Goal: Check status: Check status

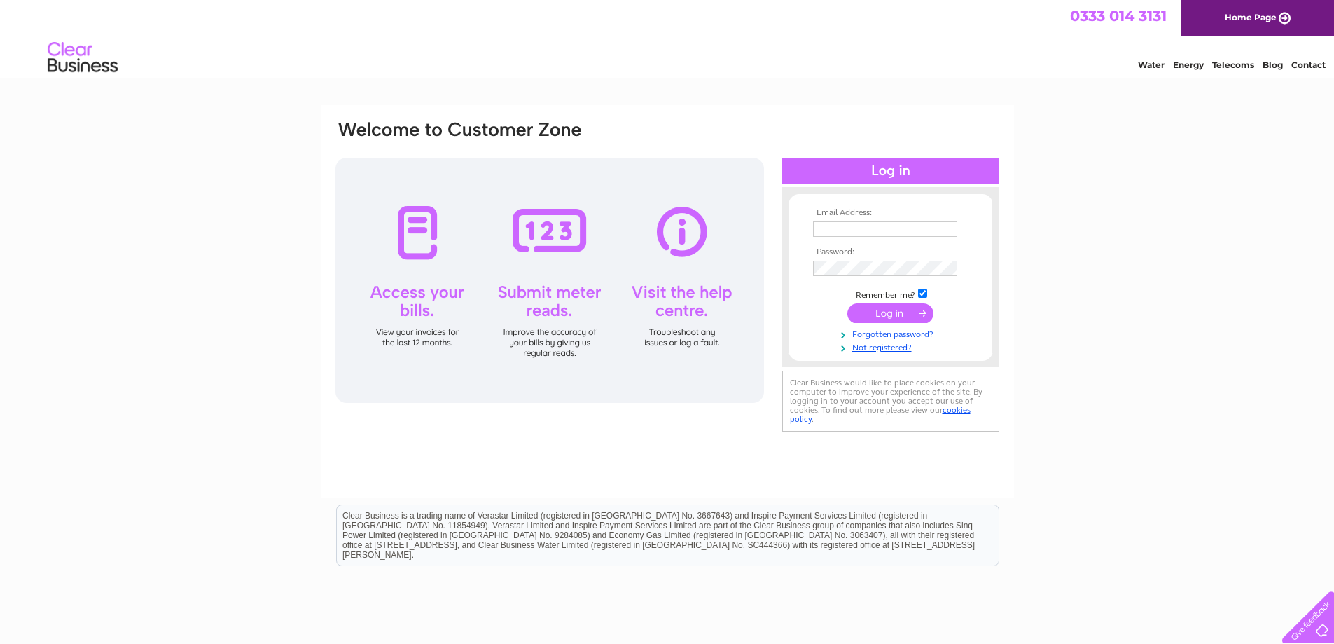
type input "[EMAIL_ADDRESS][DOMAIN_NAME]"
click at [896, 317] on input "submit" at bounding box center [890, 313] width 86 height 20
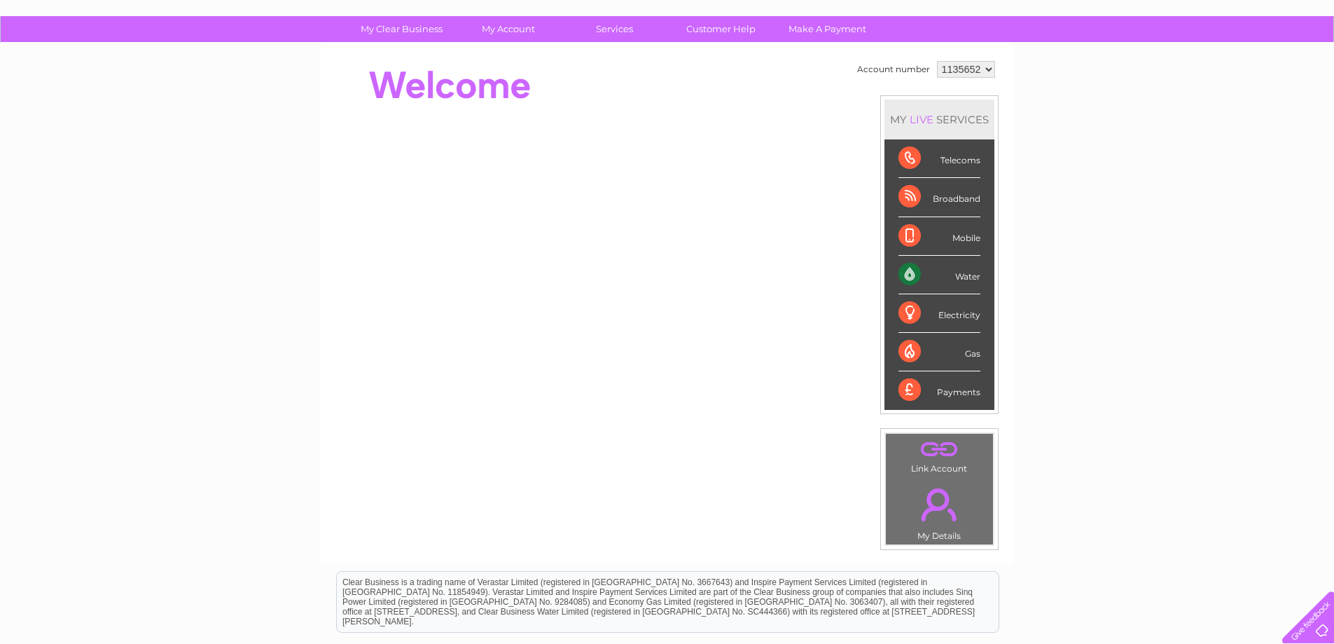
scroll to position [84, 0]
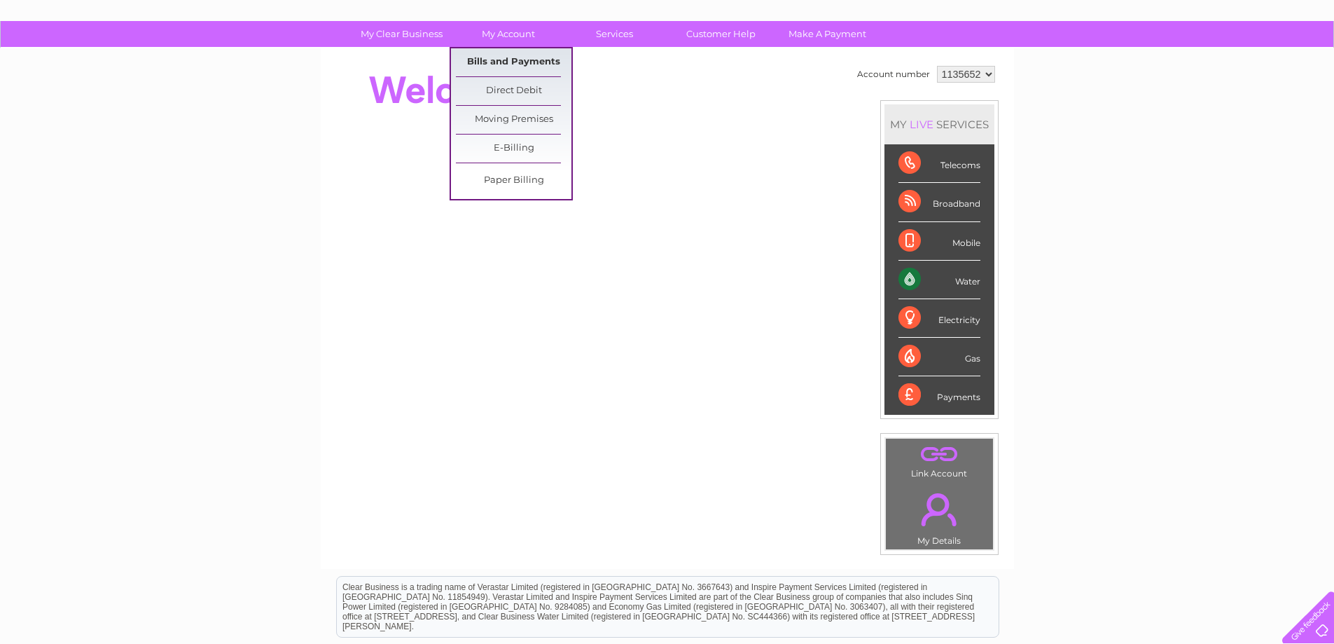
click at [513, 55] on link "Bills and Payments" at bounding box center [514, 62] width 116 height 28
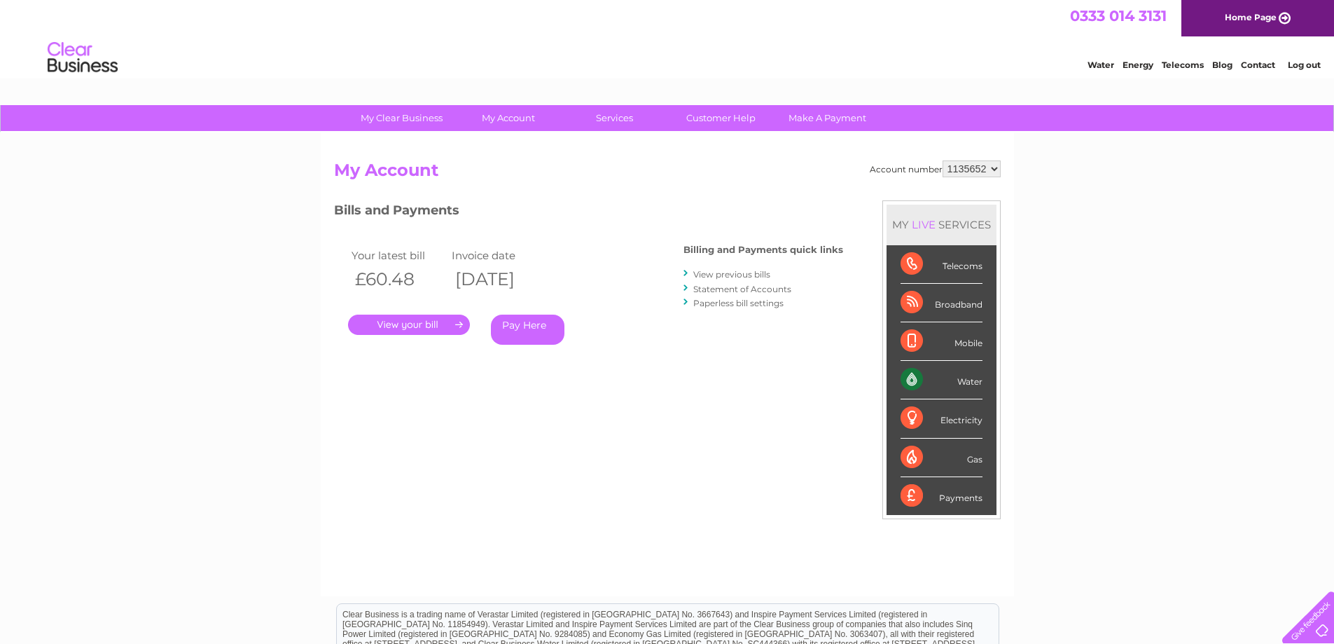
click at [403, 327] on link "." at bounding box center [409, 324] width 122 height 20
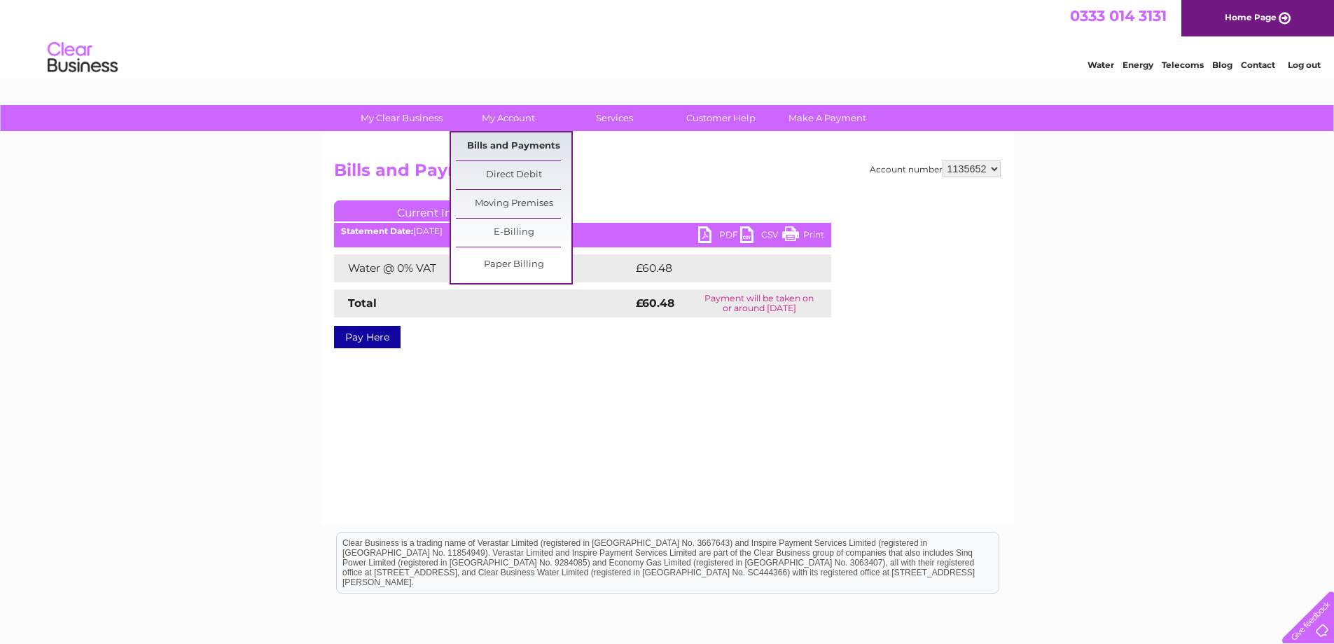
click at [499, 145] on link "Bills and Payments" at bounding box center [514, 146] width 116 height 28
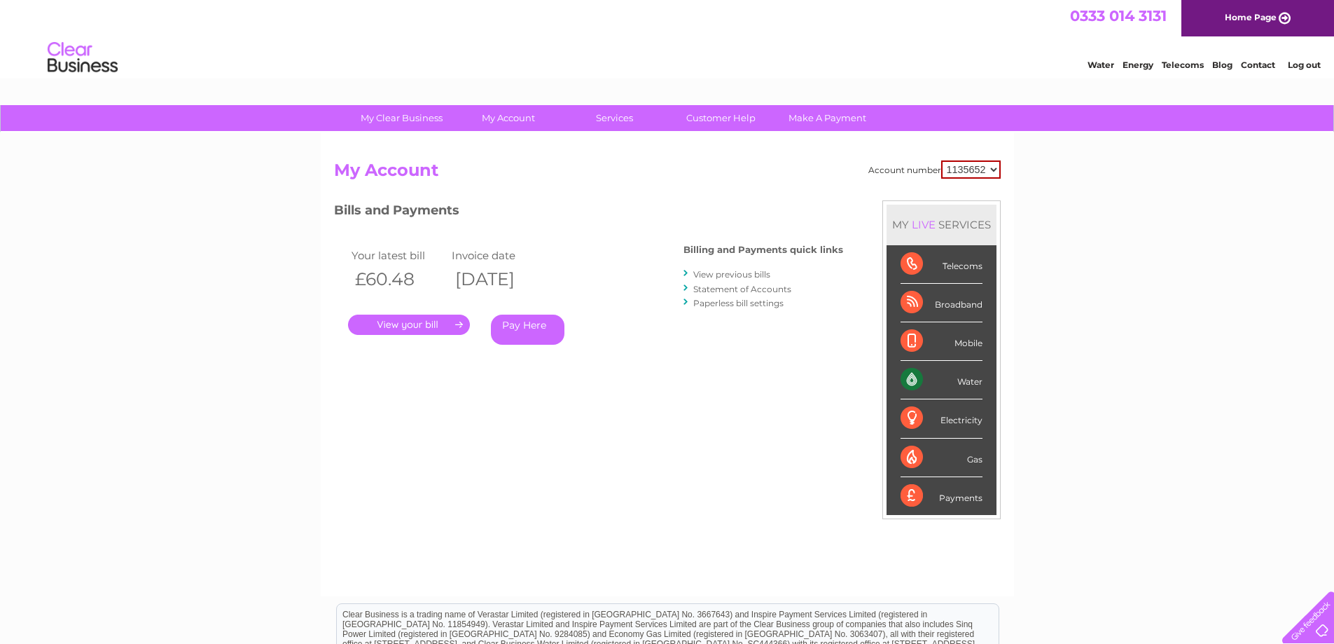
click at [908, 416] on div "Electricity" at bounding box center [942, 418] width 82 height 39
click at [915, 416] on div "Electricity" at bounding box center [942, 418] width 82 height 39
